Goal: Information Seeking & Learning: Learn about a topic

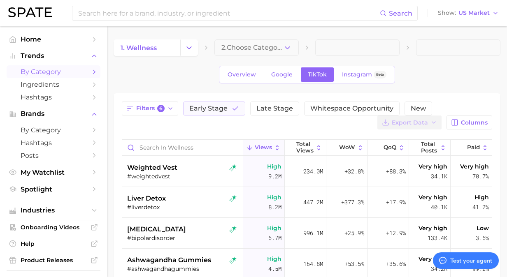
type textarea "x"
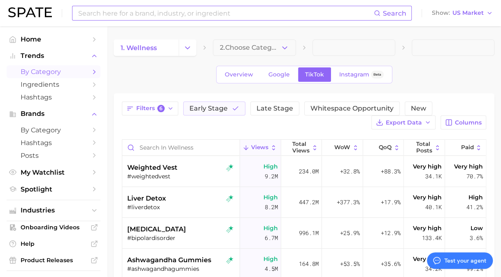
click at [156, 16] on input at bounding box center [225, 13] width 296 height 14
paste input "edible perfume"
type input "edible perfume"
type textarea "x"
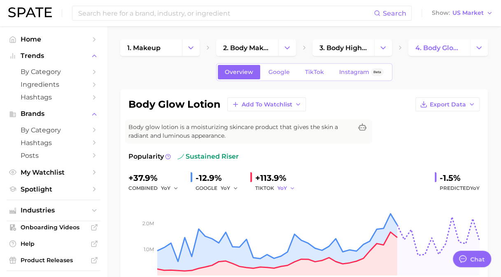
click at [280, 186] on span "YoY" at bounding box center [281, 188] width 9 height 7
click at [221, 228] on span "MoM" at bounding box center [221, 231] width 14 height 7
click at [284, 185] on span "MoM" at bounding box center [283, 188] width 12 height 7
click at [225, 215] on span "QoQ" at bounding box center [221, 216] width 14 height 7
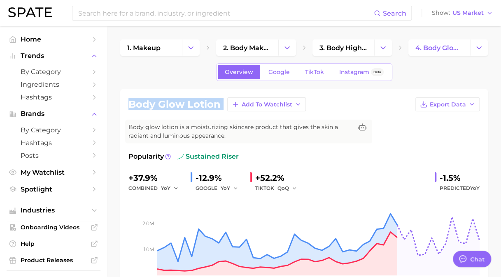
drag, startPoint x: 130, startPoint y: 102, endPoint x: 225, endPoint y: 102, distance: 94.2
click at [225, 102] on div "body glow lotion Add to Watchlist Export Data" at bounding box center [303, 105] width 351 height 14
copy div "body glow lotion Add to Watchlist Export Data"
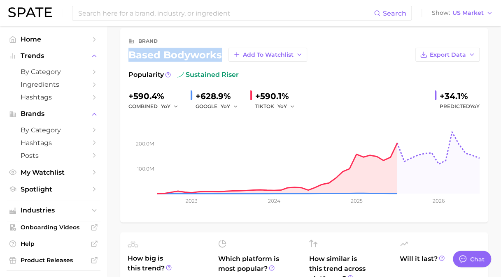
scroll to position [35, 0]
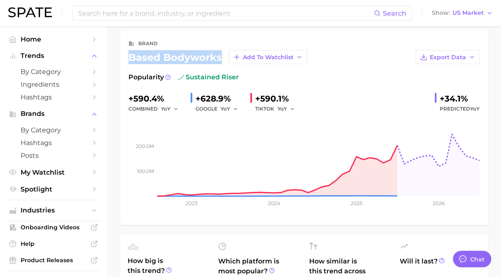
click at [123, 61] on div "brand based bodyworks Add to Watchlist Export Data Popularity sustained riser +…" at bounding box center [303, 127] width 367 height 195
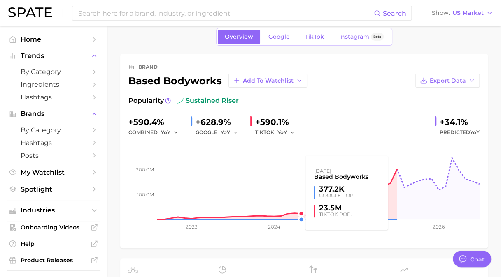
scroll to position [0, 0]
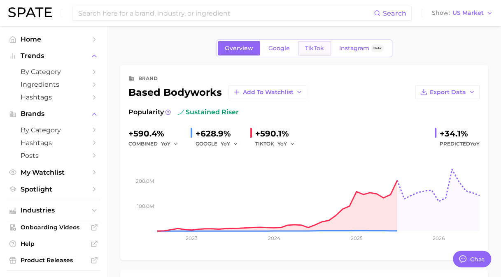
click at [313, 48] on span "TikTok" at bounding box center [314, 48] width 19 height 7
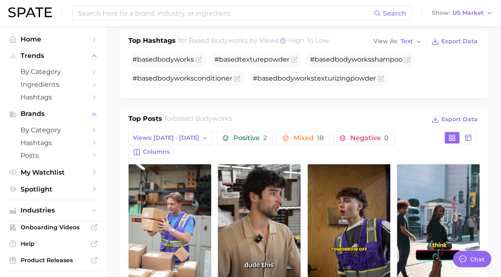
scroll to position [288, 0]
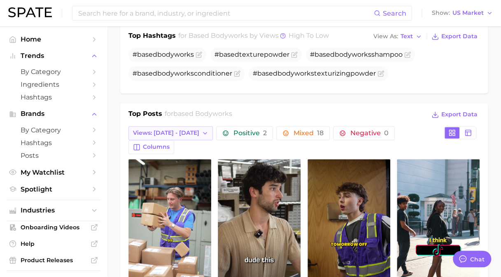
click at [178, 136] on button "Views: Aug 10 - 17" at bounding box center [170, 133] width 84 height 14
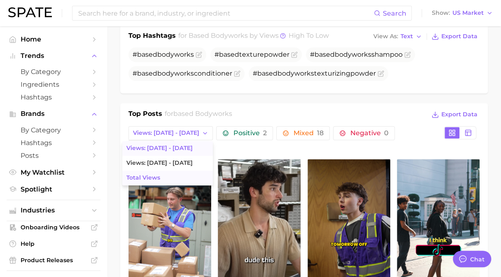
click at [146, 177] on button "Total Views" at bounding box center [167, 178] width 91 height 15
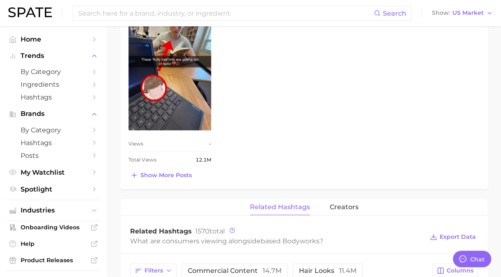
scroll to position [658, 0]
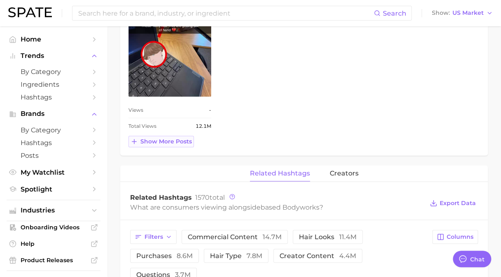
click at [146, 143] on span "Show more posts" at bounding box center [165, 141] width 51 height 7
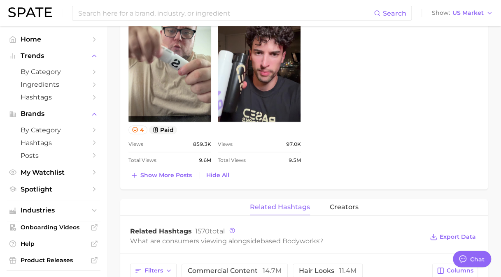
scroll to position [823, 0]
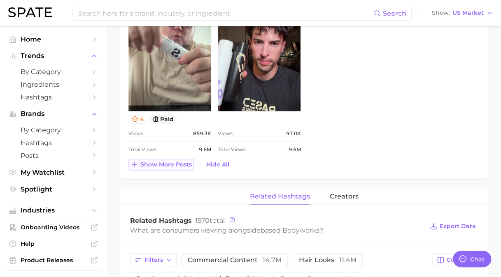
click at [174, 163] on span "Show more posts" at bounding box center [165, 164] width 51 height 7
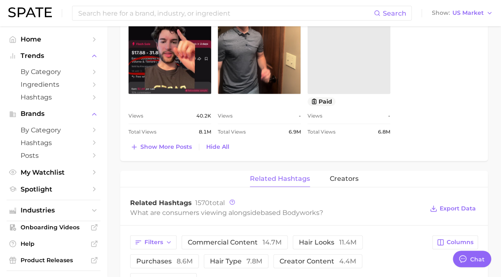
scroll to position [0, 0]
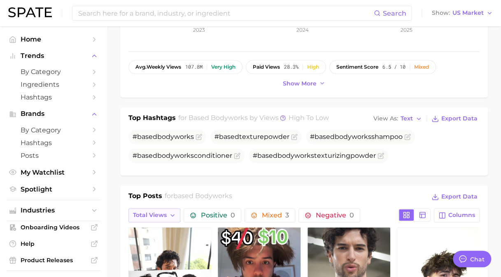
click at [163, 209] on button "Total Views" at bounding box center [154, 216] width 52 height 14
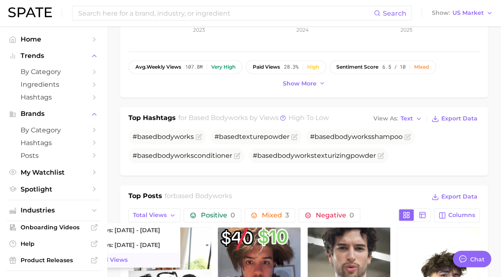
click at [272, 191] on div "Top Posts for based bodyworks Export Data" at bounding box center [303, 197] width 351 height 12
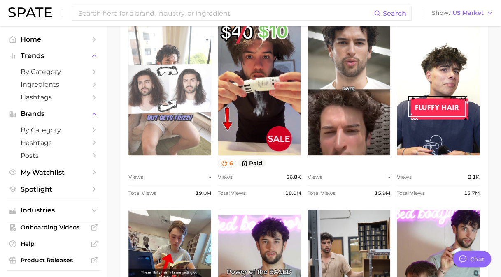
click at [182, 100] on link "view post on TikTok" at bounding box center [169, 89] width 83 height 134
